Goal: Communication & Community: Participate in discussion

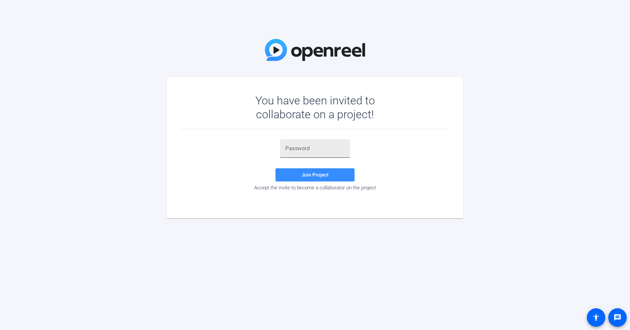
click at [292, 147] on input "text" at bounding box center [314, 149] width 59 height 8
paste input "3$zbvF"
type input "3$zbvF"
click at [304, 172] on span "Join Project" at bounding box center [314, 175] width 27 height 6
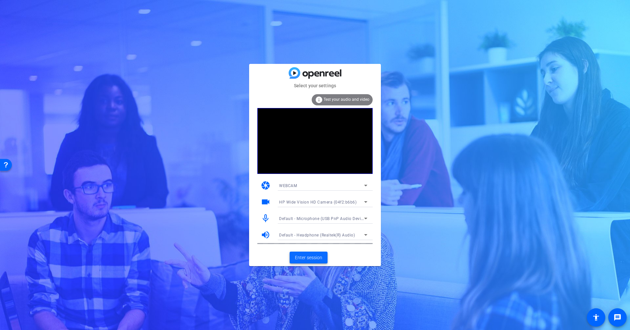
click at [305, 259] on span "Enter session" at bounding box center [308, 257] width 27 height 7
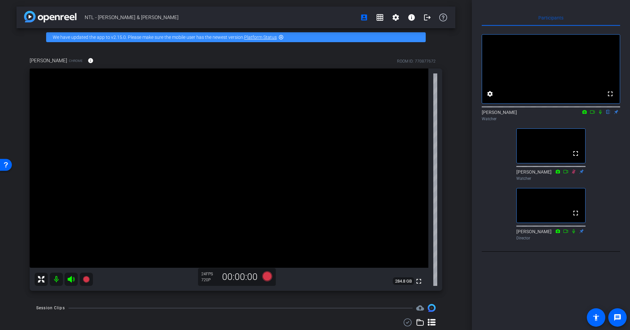
click at [599, 114] on icon at bounding box center [600, 112] width 5 height 5
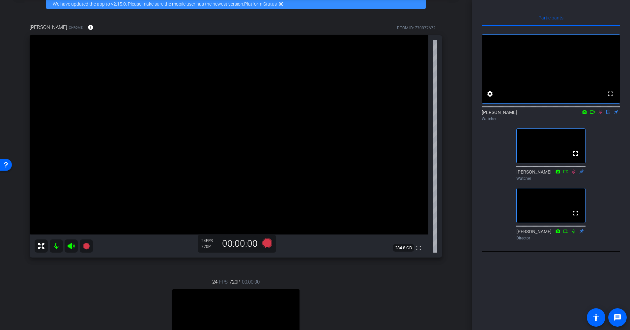
scroll to position [66, 0]
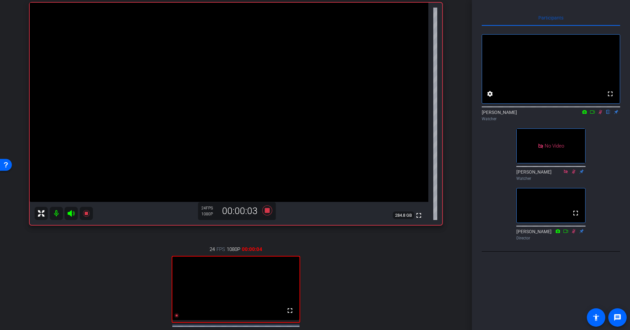
click at [593, 114] on icon at bounding box center [592, 112] width 5 height 5
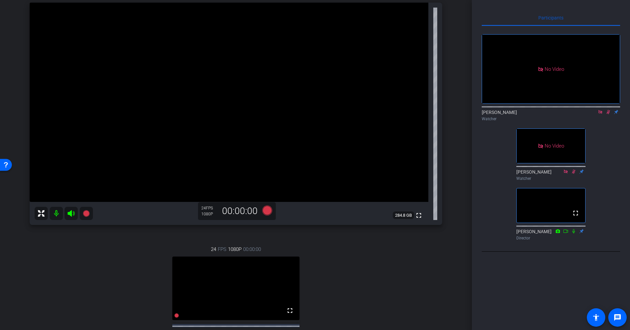
click at [601, 114] on icon at bounding box center [600, 112] width 4 height 4
click at [599, 114] on icon at bounding box center [601, 112] width 4 height 4
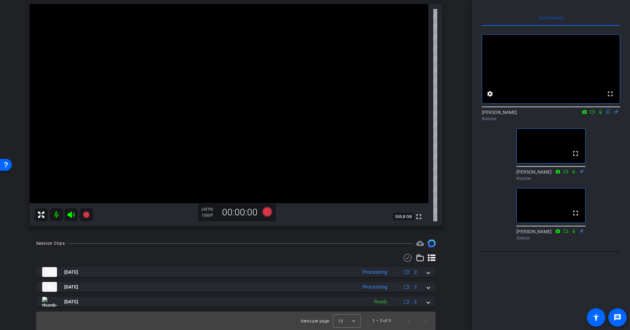
scroll to position [65, 0]
click at [600, 114] on icon at bounding box center [600, 112] width 3 height 4
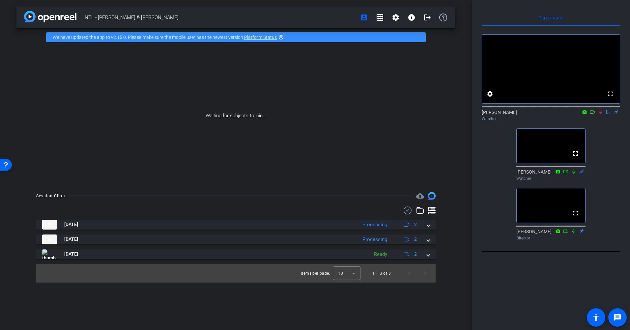
scroll to position [0, 0]
